Goal: Communication & Community: Answer question/provide support

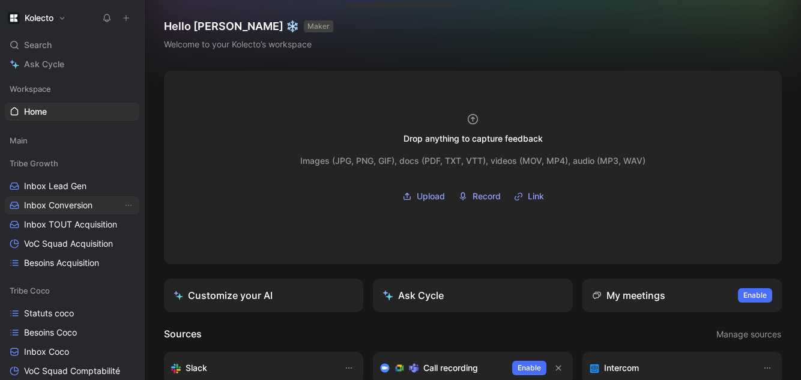
click at [53, 207] on span "Inbox Conversion" at bounding box center [58, 205] width 68 height 12
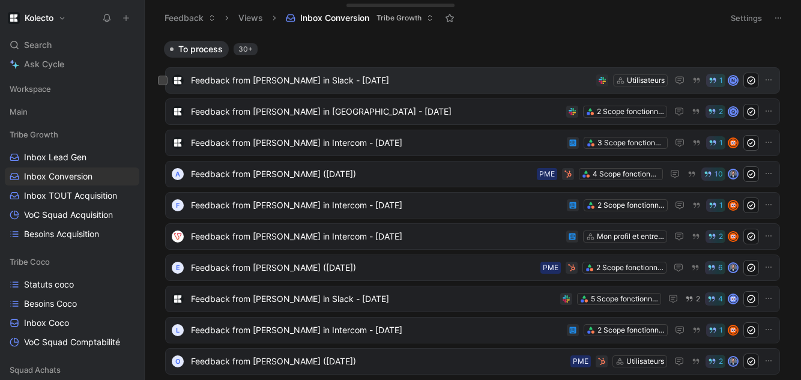
click at [355, 81] on span "Feedback from [PERSON_NAME] in Slack - [DATE]" at bounding box center [391, 80] width 400 height 14
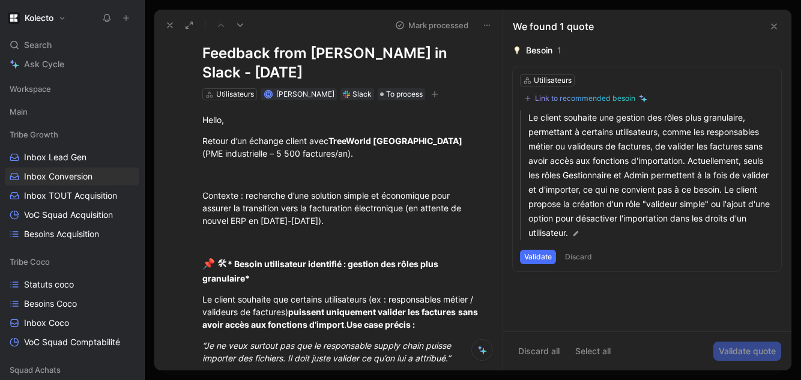
scroll to position [53, 0]
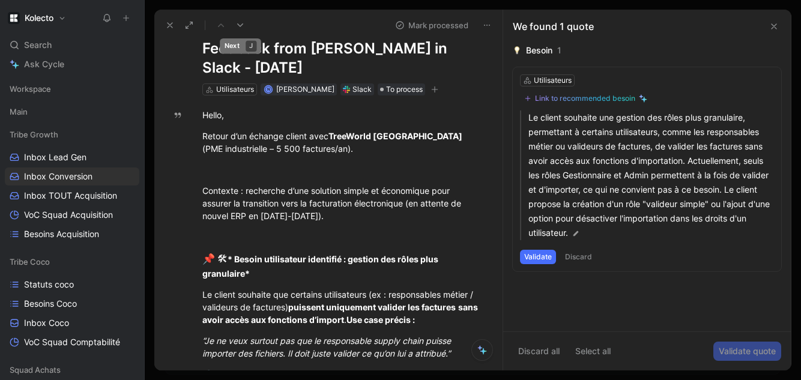
click at [237, 25] on icon at bounding box center [240, 25] width 10 height 10
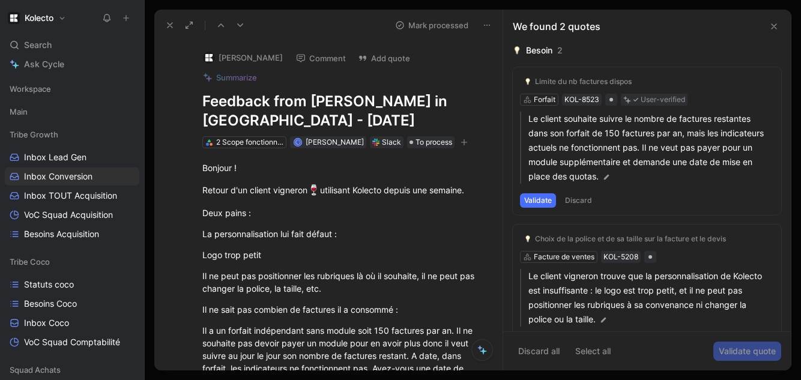
click at [237, 25] on icon at bounding box center [240, 25] width 10 height 10
